Goal: Information Seeking & Learning: Learn about a topic

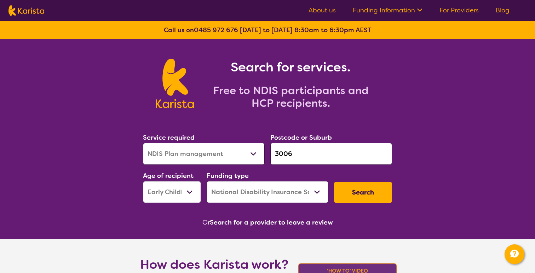
select select "NDIS Plan management"
select select "EC"
select select "NDIS"
click at [517, 255] on icon "Channel Menu" at bounding box center [514, 254] width 8 height 8
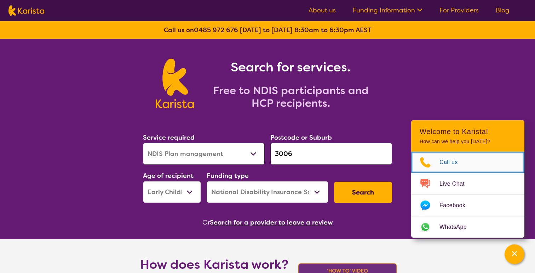
click at [481, 158] on link "Call us" at bounding box center [467, 162] width 113 height 21
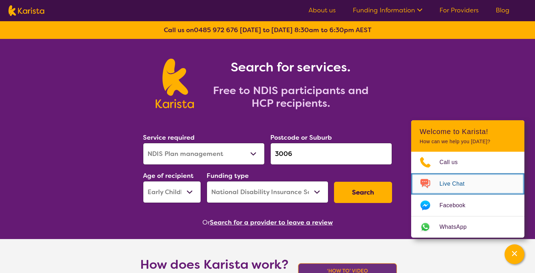
click at [491, 183] on link "Live Chat" at bounding box center [467, 183] width 113 height 21
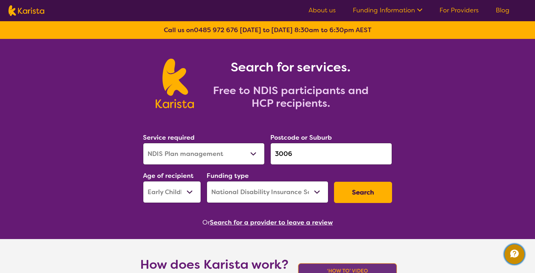
click at [512, 256] on icon "Channel Menu" at bounding box center [514, 254] width 8 height 8
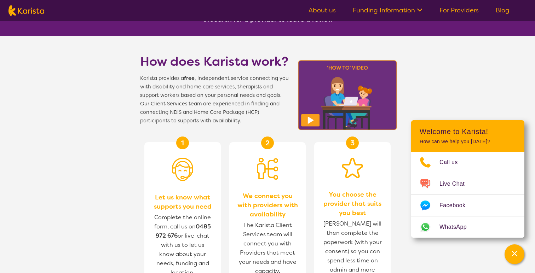
scroll to position [177, 0]
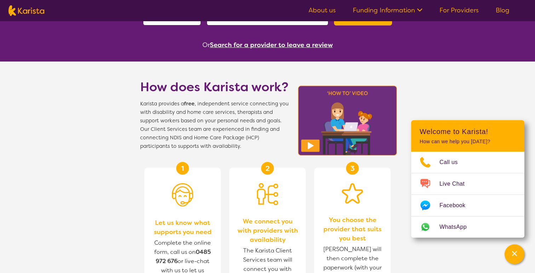
click at [345, 109] on img at bounding box center [347, 120] width 103 height 74
click at [317, 127] on img at bounding box center [347, 120] width 103 height 74
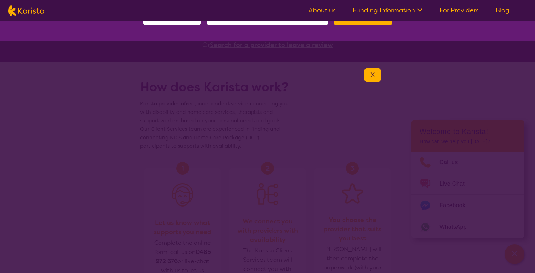
click at [375, 75] on button "X" at bounding box center [372, 74] width 16 height 13
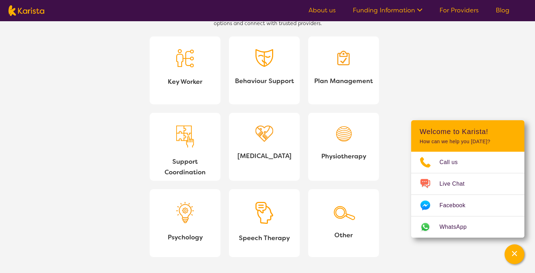
scroll to position [666, 0]
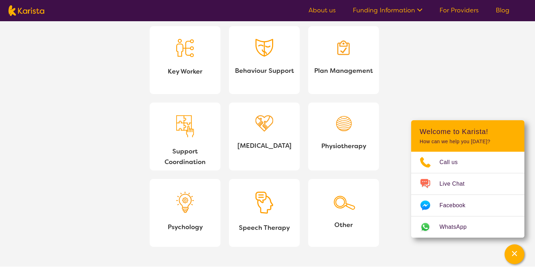
click at [192, 76] on span "Key Worker" at bounding box center [184, 71] width 59 height 11
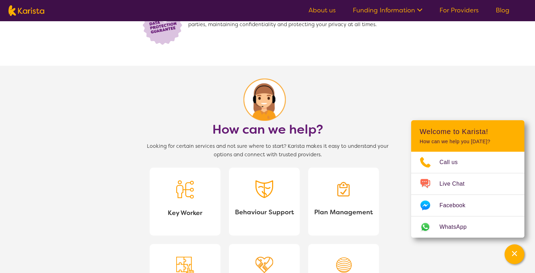
scroll to position [524, 0]
click at [175, 209] on span "Key Worker" at bounding box center [184, 213] width 59 height 11
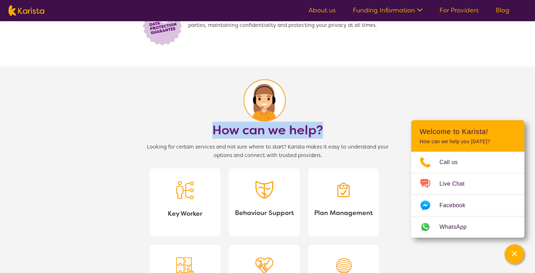
drag, startPoint x: 209, startPoint y: 133, endPoint x: 326, endPoint y: 137, distance: 117.1
click at [326, 137] on section "How can we help? Looking for certain services and not sure where to start? Kari…" at bounding box center [268, 237] width 272 height 342
copy h1 "How can we help?"
click at [206, 195] on link "Key Worker" at bounding box center [185, 202] width 71 height 68
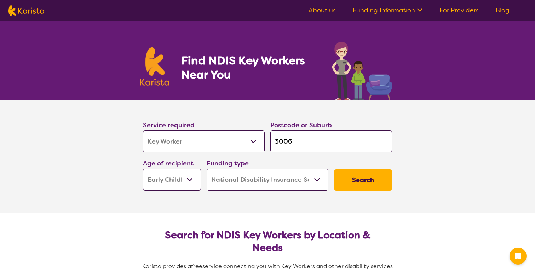
select select "Key Worker"
select select "EC"
select select "NDIS"
select select "Key Worker"
select select "EC"
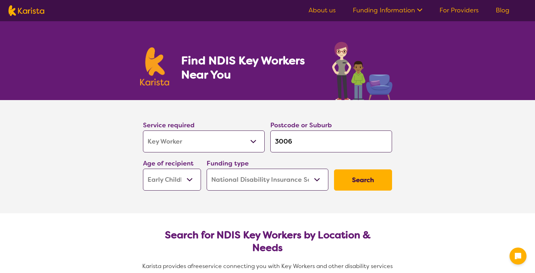
select select "NDIS"
select select "Key Worker"
select select "EC"
select select "NDIS"
select select "Key Worker"
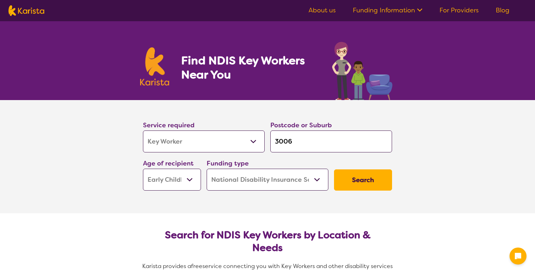
select select "EC"
select select "NDIS"
select select "Key Worker"
select select "EC"
select select "NDIS"
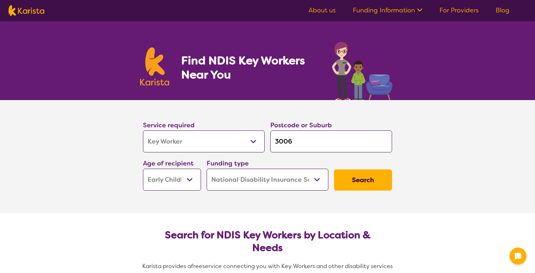
select select "Key Worker"
select select "EC"
select select "NDIS"
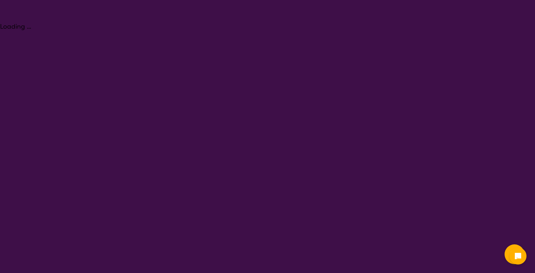
select select "Key Worker"
select select "EC"
select select "NDIS"
select select "Key Worker"
select select "EC"
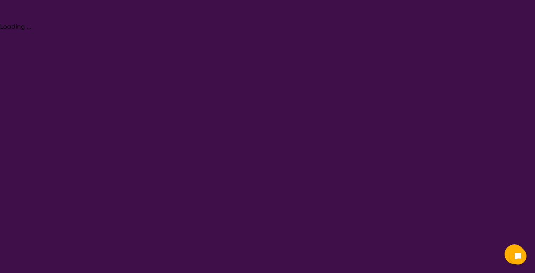
select select "NDIS"
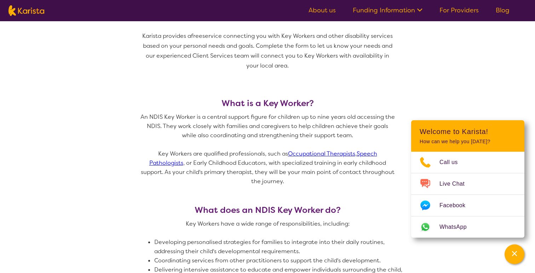
scroll to position [202, 0]
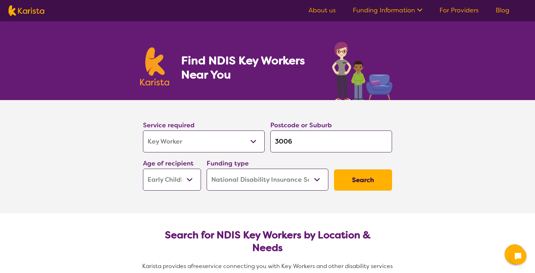
select select "Key Worker"
select select "EC"
select select "NDIS"
select select "Key Worker"
select select "EC"
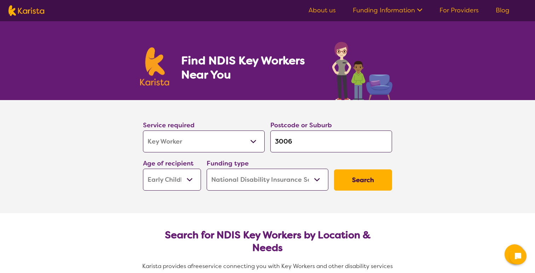
select select "NDIS"
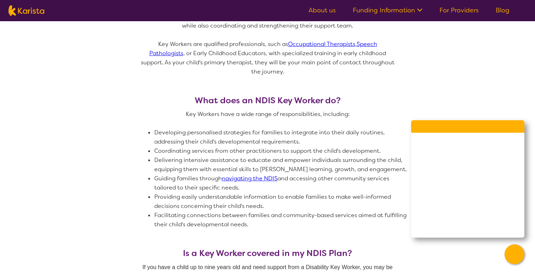
scroll to position [341, 0]
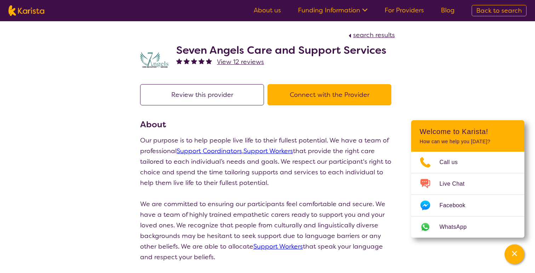
click at [41, 11] on img at bounding box center [26, 10] width 36 height 11
select select "Key Worker"
select select "EC"
select select "NDIS"
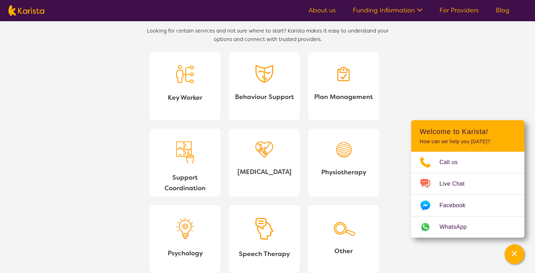
scroll to position [626, 0]
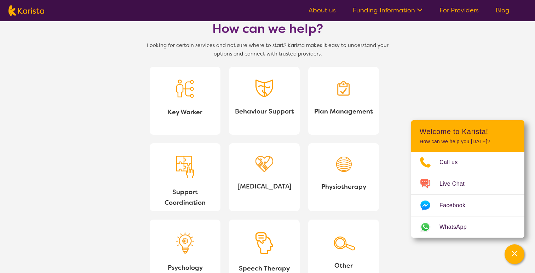
click at [180, 100] on div at bounding box center [185, 91] width 18 height 22
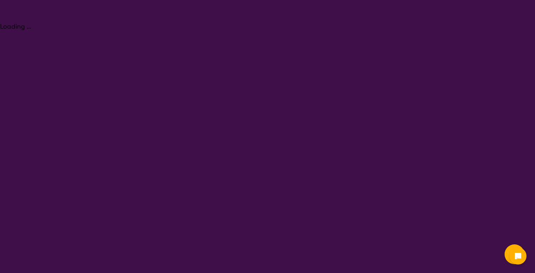
select select "Key Worker"
select select "EC"
select select "NDIS"
select select "Key Worker"
select select "EC"
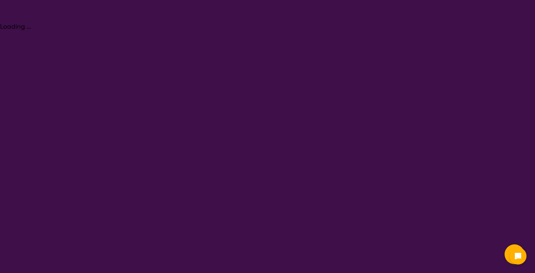
select select "NDIS"
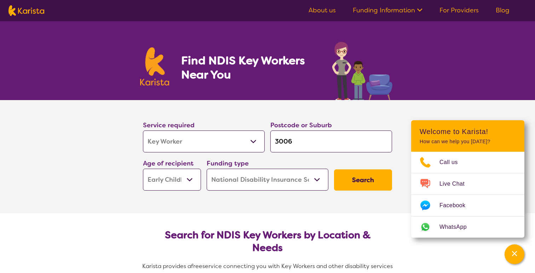
click at [31, 18] on nav "About us Funding Information NDIS - National Disability Insurance Scheme HCP - …" at bounding box center [267, 10] width 535 height 21
click at [33, 16] on img at bounding box center [26, 10] width 36 height 11
select select "Key Worker"
select select "EC"
select select "NDIS"
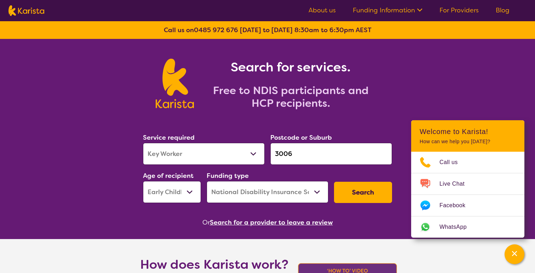
click at [407, 14] on link "Funding Information" at bounding box center [387, 10] width 70 height 8
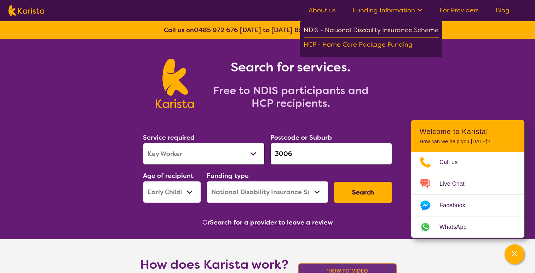
click at [373, 34] on div "NDIS - National Disability Insurance Scheme" at bounding box center [370, 31] width 135 height 13
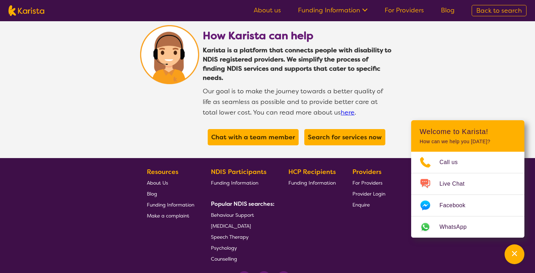
scroll to position [1331, 0]
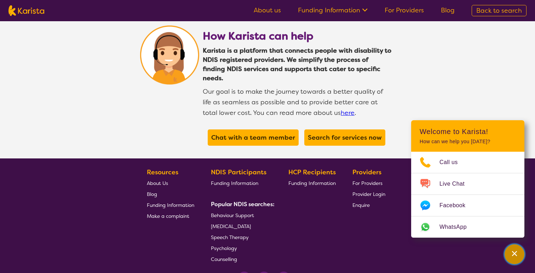
click at [519, 251] on div "Channel Menu" at bounding box center [514, 254] width 14 height 16
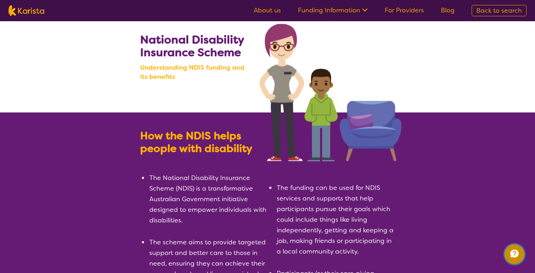
scroll to position [0, 0]
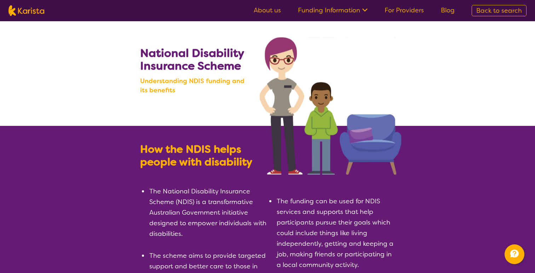
click at [361, 8] on span at bounding box center [363, 11] width 7 height 8
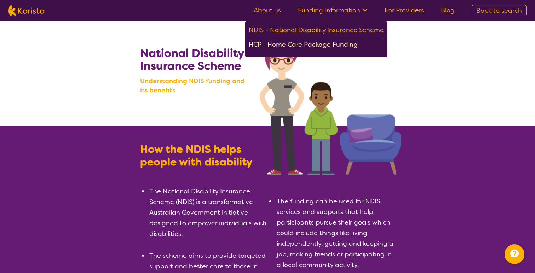
click at [339, 46] on div "HCP - Home Care Package Funding" at bounding box center [316, 45] width 135 height 12
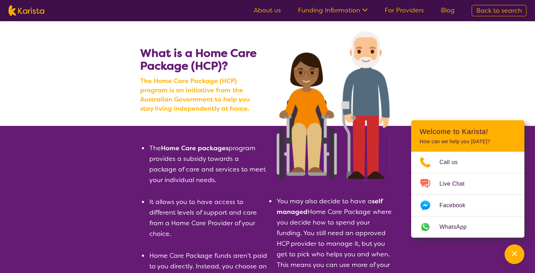
click at [342, 11] on link "Funding Information" at bounding box center [333, 10] width 70 height 8
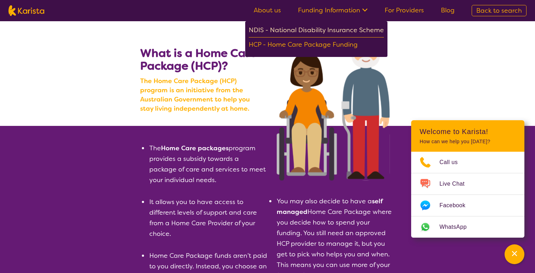
click at [334, 27] on div "NDIS - National Disability Insurance Scheme" at bounding box center [316, 31] width 135 height 13
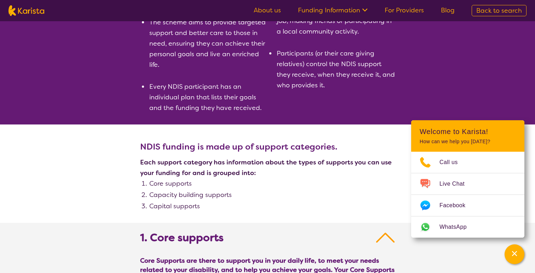
scroll to position [271, 0]
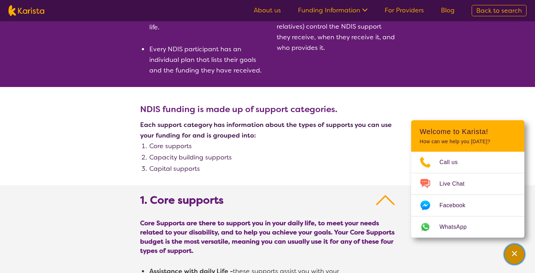
click at [512, 256] on icon "Channel Menu" at bounding box center [514, 253] width 7 height 7
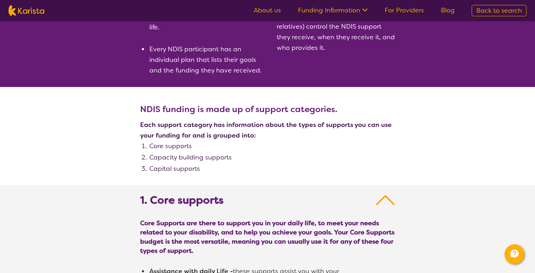
click at [383, 203] on img at bounding box center [385, 200] width 19 height 13
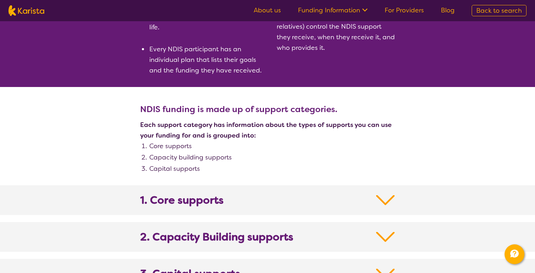
click at [383, 202] on img at bounding box center [385, 200] width 19 height 13
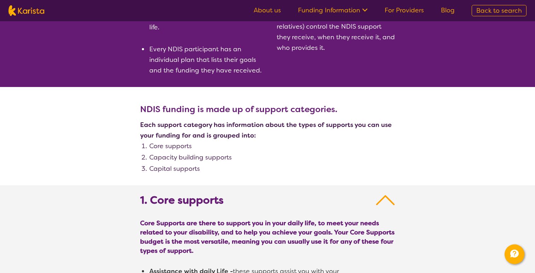
click at [383, 202] on img at bounding box center [385, 200] width 19 height 13
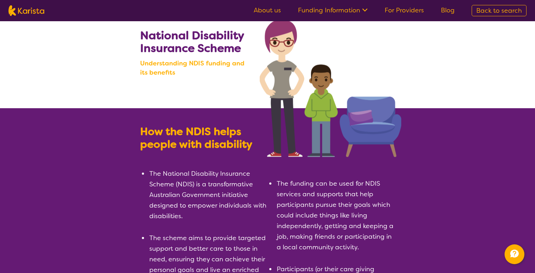
scroll to position [0, 0]
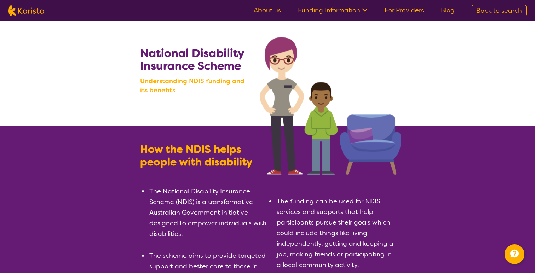
click at [410, 12] on link "For Providers" at bounding box center [403, 10] width 39 height 8
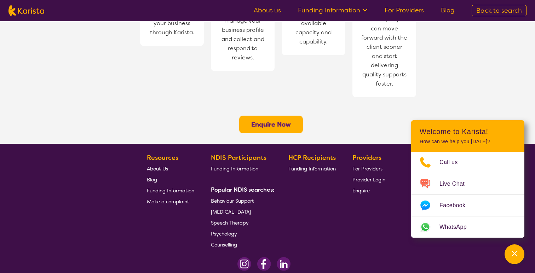
scroll to position [581, 0]
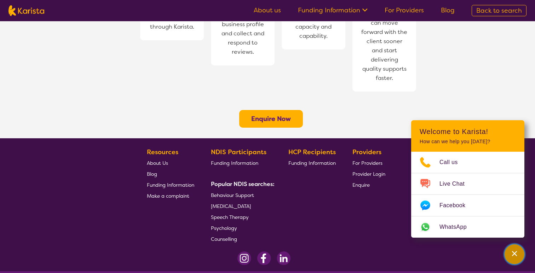
click at [510, 252] on div "Channel Menu" at bounding box center [514, 254] width 14 height 16
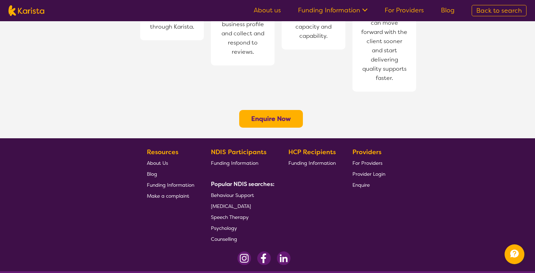
click at [408, 13] on link "For Providers" at bounding box center [403, 10] width 39 height 8
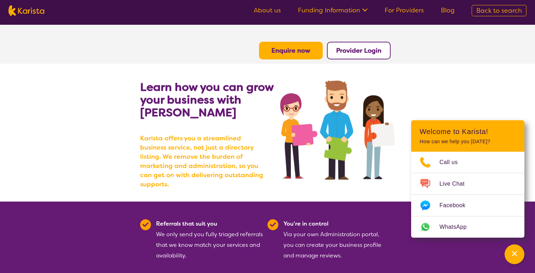
click at [301, 54] on b "Enquire now" at bounding box center [290, 50] width 39 height 8
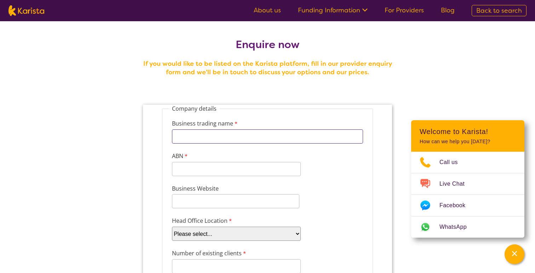
click at [326, 132] on input "Business trading name" at bounding box center [267, 136] width 191 height 14
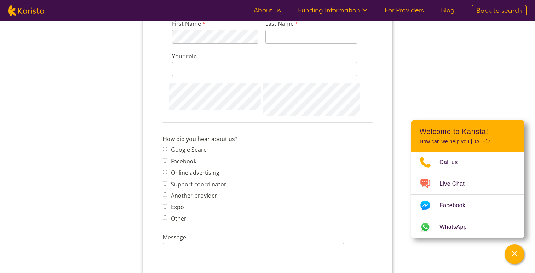
scroll to position [774, 0]
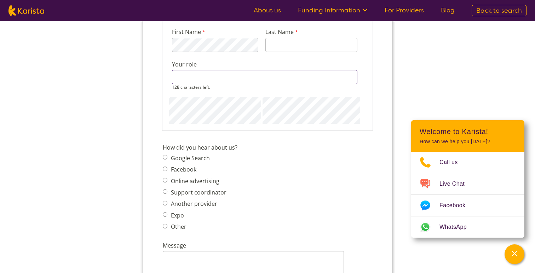
click at [225, 70] on input "Your role" at bounding box center [264, 77] width 185 height 14
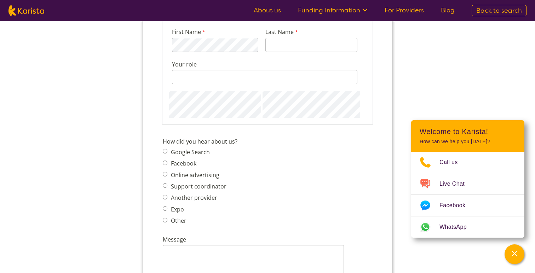
click at [245, 136] on div "How did you hear about us? Google Search Facebook Online advertising Support co…" at bounding box center [267, 182] width 215 height 93
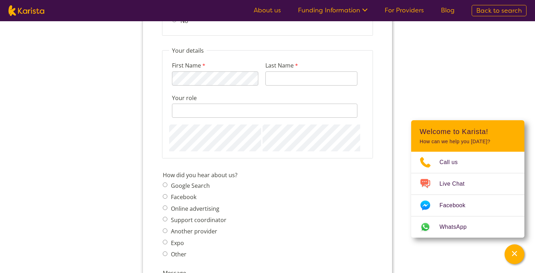
scroll to position [738, 0]
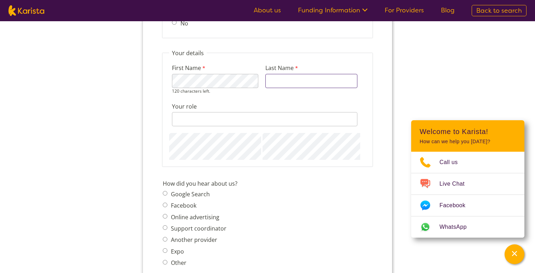
click at [313, 74] on input "Last Name" at bounding box center [311, 81] width 92 height 14
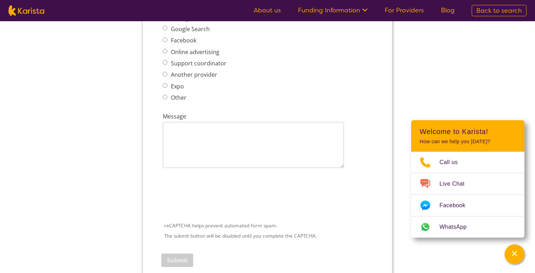
scroll to position [898, 0]
click at [217, 124] on textarea "Message" at bounding box center [253, 144] width 181 height 46
click at [230, 175] on div "reCAPTCHA helps prevent automated form spam. The submit button will be disabled…" at bounding box center [267, 208] width 212 height 71
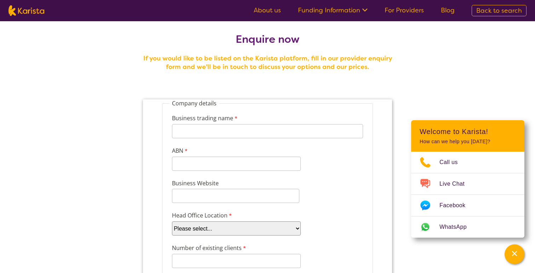
scroll to position [5, 0]
click at [232, 134] on input "Business trading name" at bounding box center [267, 131] width 191 height 14
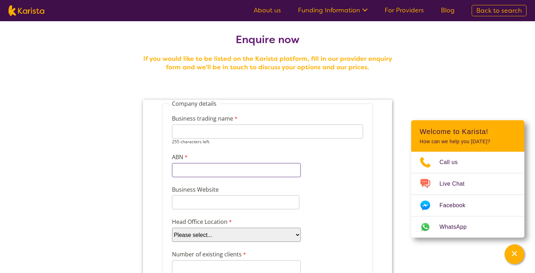
click at [242, 163] on input "ABN" at bounding box center [236, 170] width 129 height 14
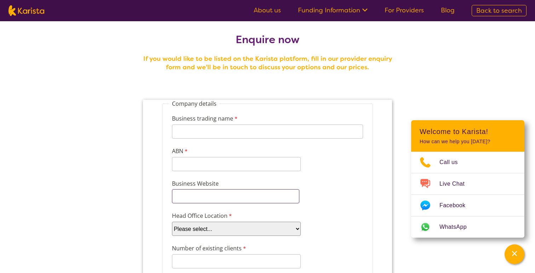
click at [272, 199] on input "Business Website" at bounding box center [235, 196] width 127 height 14
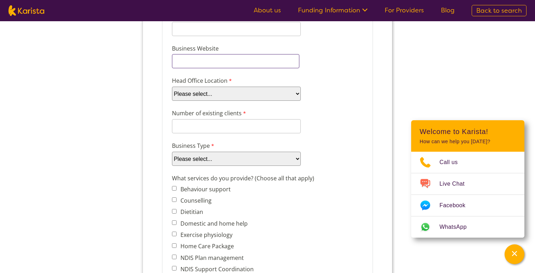
scroll to position [141, 0]
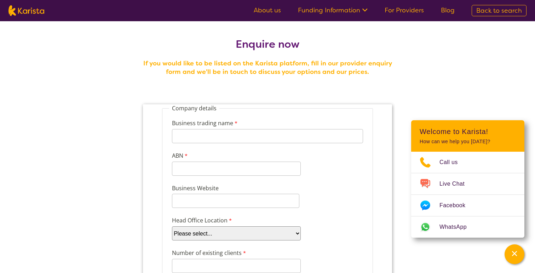
scroll to position [0, 0]
click at [275, 10] on link "About us" at bounding box center [266, 10] width 27 height 8
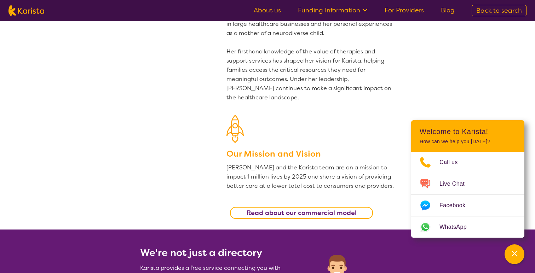
scroll to position [95, 0]
click at [357, 213] on link "Read about our commercial model" at bounding box center [301, 212] width 143 height 12
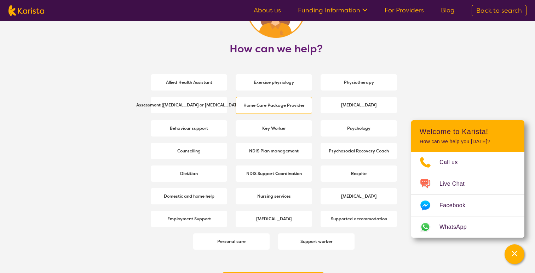
scroll to position [931, 0]
click at [270, 109] on span "Home Care Package Provider" at bounding box center [273, 106] width 65 height 13
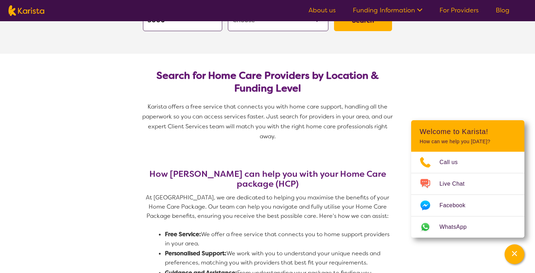
scroll to position [2, 0]
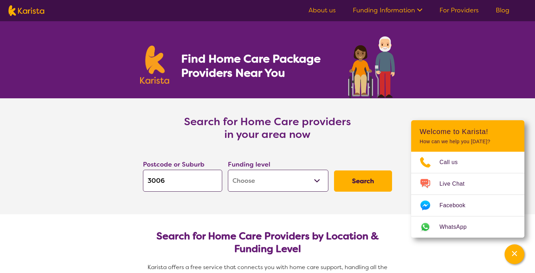
click at [312, 185] on select "Home Care Package - Level 1 Home Care Package - Level 2 Home Care Package - Lev…" at bounding box center [278, 181] width 100 height 22
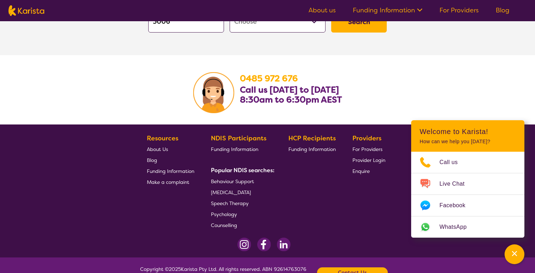
scroll to position [1302, 0]
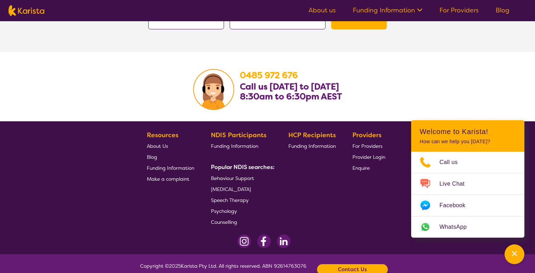
click at [238, 197] on span "Speech Therapy" at bounding box center [230, 200] width 38 height 6
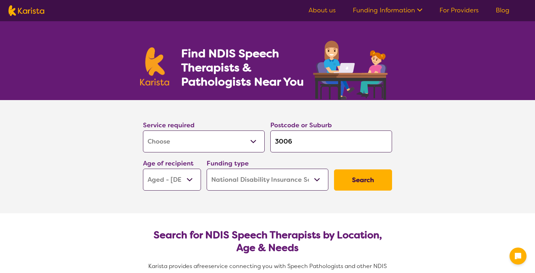
select select "[MEDICAL_DATA]"
select select "AG"
select select "NDIS"
select select "[MEDICAL_DATA]"
select select "AG"
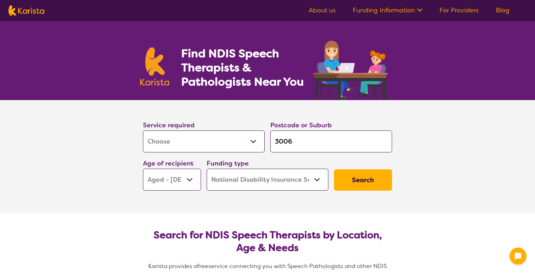
select select "NDIS"
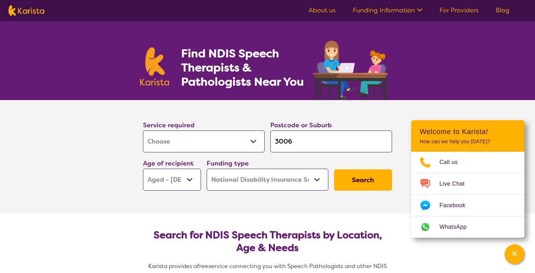
click at [436, 15] on ul "About us Funding Information NDIS - National Disability Insurance Scheme HCP - …" at bounding box center [409, 10] width 218 height 11
click at [442, 15] on ul "About us Funding Information NDIS - National Disability Insurance Scheme HCP - …" at bounding box center [409, 10] width 218 height 11
click at [503, 11] on link "Blog" at bounding box center [502, 10] width 14 height 8
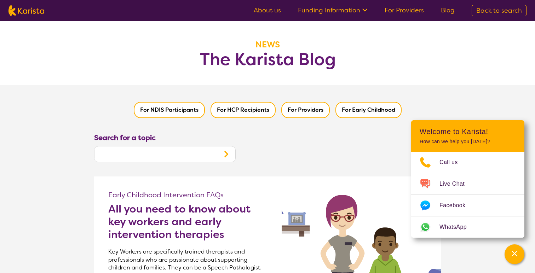
click at [391, 105] on button "For Early Childhood" at bounding box center [368, 110] width 66 height 16
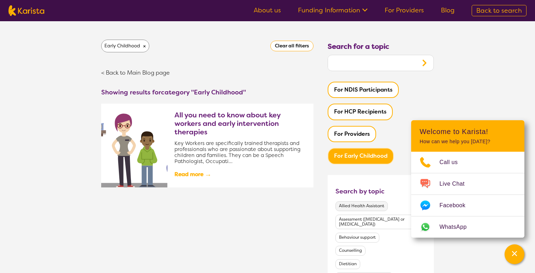
click at [367, 203] on button "Allied Health Assistant" at bounding box center [361, 206] width 52 height 10
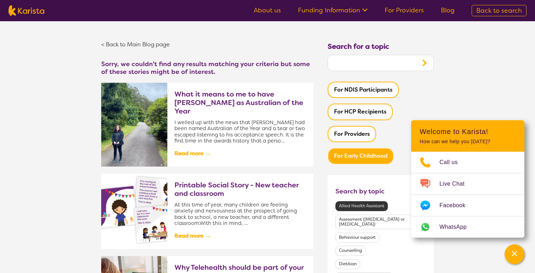
click at [358, 58] on input "text" at bounding box center [371, 62] width 87 height 13
click at [421, 64] on icon "Search" at bounding box center [424, 63] width 8 height 8
click at [134, 42] on link "< Back to Main Blog page" at bounding box center [135, 44] width 69 height 7
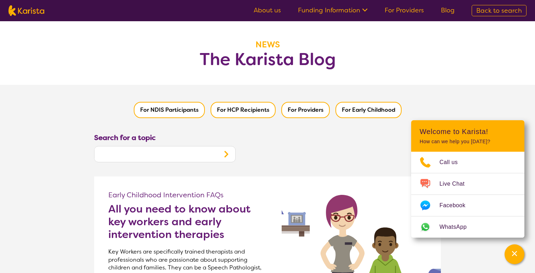
click at [490, 12] on span "Back to search" at bounding box center [499, 10] width 46 height 8
select select "[MEDICAL_DATA]"
select select "AG"
select select "NDIS"
select select "[MEDICAL_DATA]"
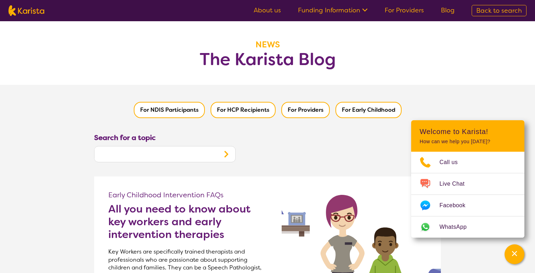
select select "AG"
select select "NDIS"
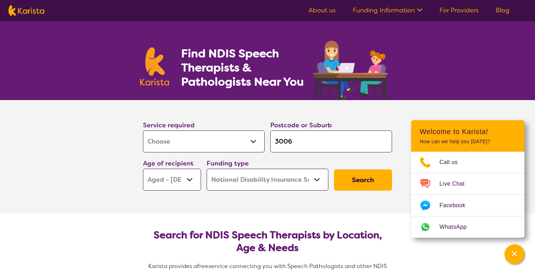
click at [448, 14] on ul "About us Funding Information NDIS - National Disability Insurance Scheme HCP - …" at bounding box center [409, 10] width 218 height 11
click at [449, 11] on link "For Providers" at bounding box center [458, 10] width 39 height 8
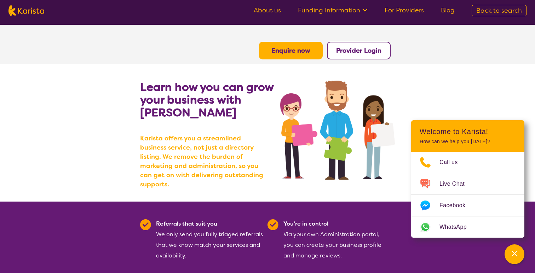
click at [354, 49] on b "Provider Login" at bounding box center [358, 50] width 45 height 8
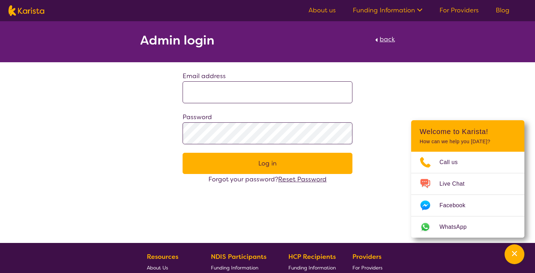
click at [387, 40] on span "back" at bounding box center [386, 39] width 15 height 8
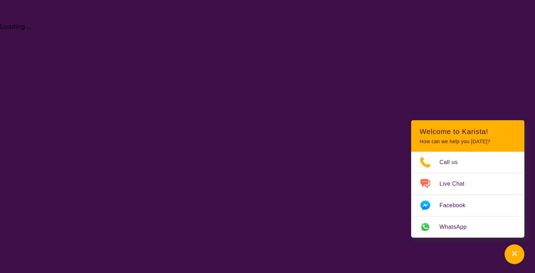
select select "[MEDICAL_DATA]"
select select "AG"
select select "NDIS"
select select "[MEDICAL_DATA]"
select select "AG"
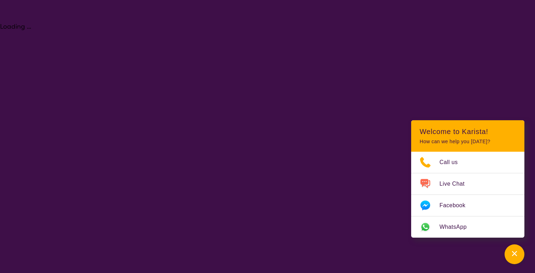
select select "NDIS"
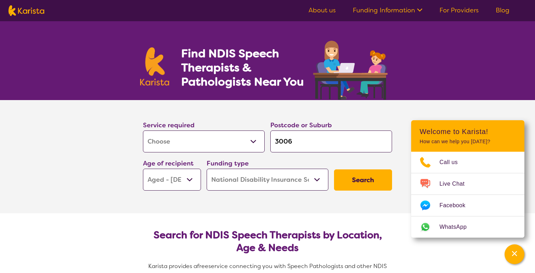
click at [448, 11] on link "For Providers" at bounding box center [458, 10] width 39 height 8
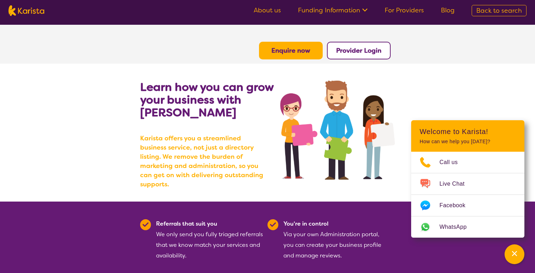
click at [348, 50] on b "Provider Login" at bounding box center [358, 50] width 45 height 8
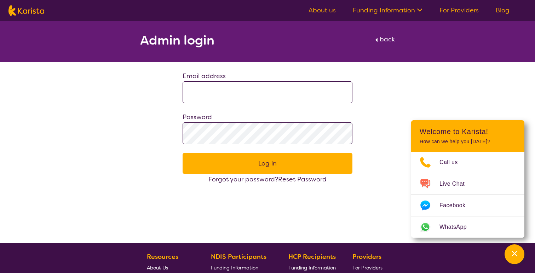
click at [282, 86] on input at bounding box center [267, 92] width 170 height 22
click at [376, 150] on div "Admin login back Email address Password Log in Forgot your password? Reset Pass…" at bounding box center [267, 102] width 535 height 163
click at [389, 39] on span "back" at bounding box center [386, 39] width 15 height 8
select select "[MEDICAL_DATA]"
select select "AG"
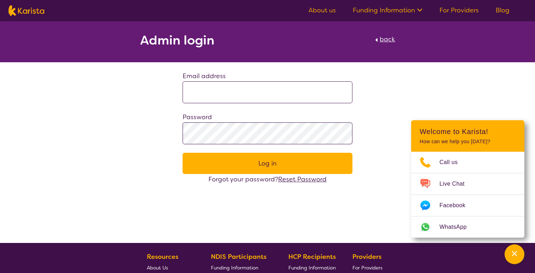
select select "NDIS"
select select "[MEDICAL_DATA]"
select select "AG"
select select "NDIS"
